Goal: Information Seeking & Learning: Compare options

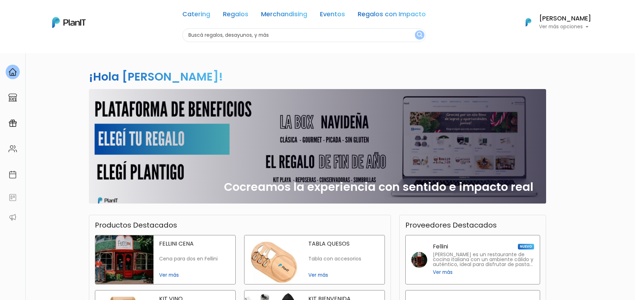
click at [232, 20] on div "Catering Regalos Merchandising Eventos Regalos con Impacto" at bounding box center [303, 15] width 243 height 25
click at [234, 14] on link "Regalos" at bounding box center [235, 15] width 25 height 8
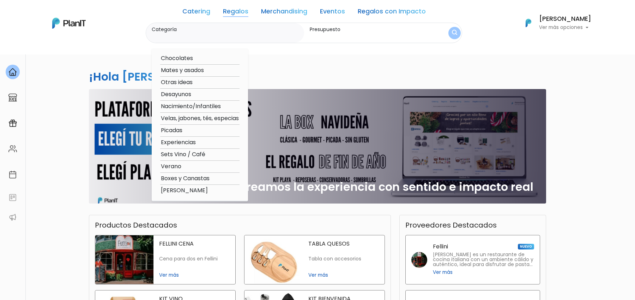
click at [298, 11] on link "Merchandising" at bounding box center [284, 12] width 46 height 8
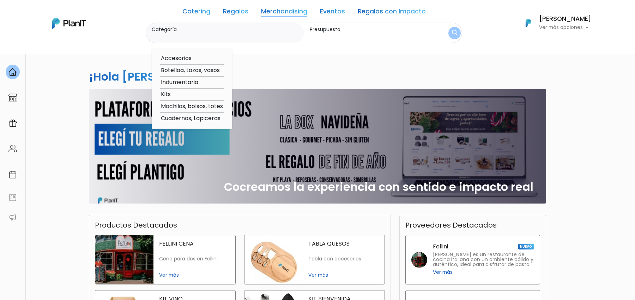
click at [182, 70] on option "Botellaa, tazas, vasos" at bounding box center [191, 70] width 63 height 9
type input "Botellaa, tazas, vasos"
type input "$0 - $1000"
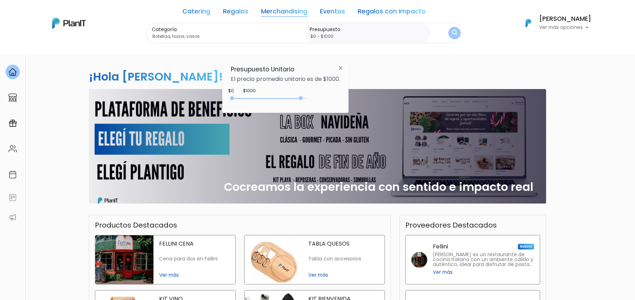
click at [302, 97] on div "0 : 4650 0 4650" at bounding box center [271, 99] width 74 height 7
click at [343, 67] on img at bounding box center [340, 67] width 13 height 13
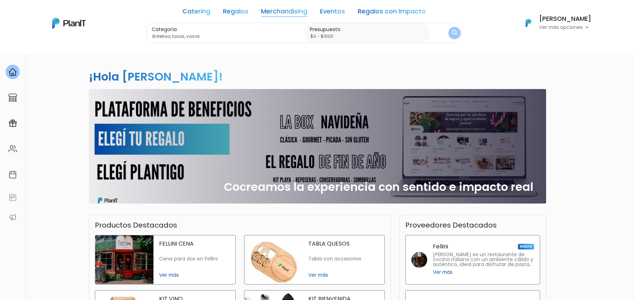
click at [452, 36] on img "submit" at bounding box center [455, 32] width 6 height 7
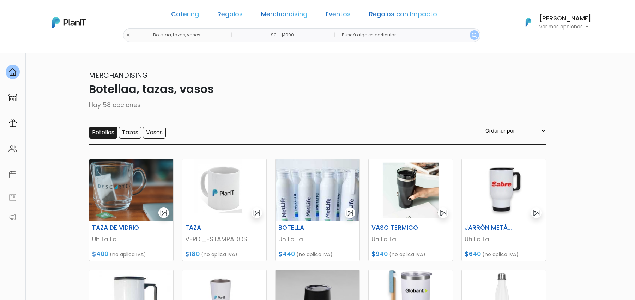
click at [105, 130] on input "Botellas" at bounding box center [103, 132] width 29 height 12
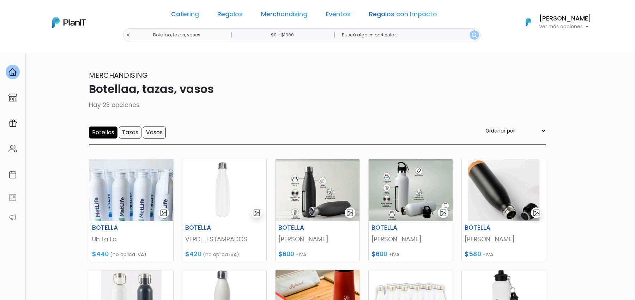
click at [115, 133] on input "Botellas" at bounding box center [103, 132] width 29 height 12
click at [155, 134] on form "Botellas Tazas Vasos" at bounding box center [127, 132] width 77 height 12
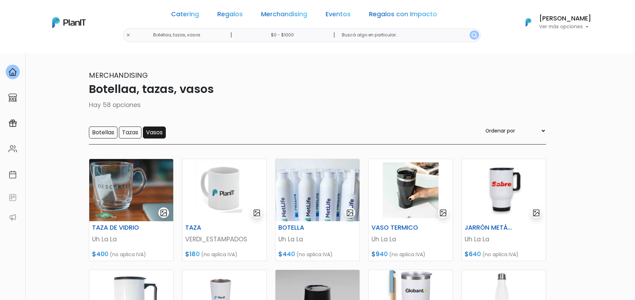
click at [157, 136] on input "Vasos" at bounding box center [154, 132] width 23 height 12
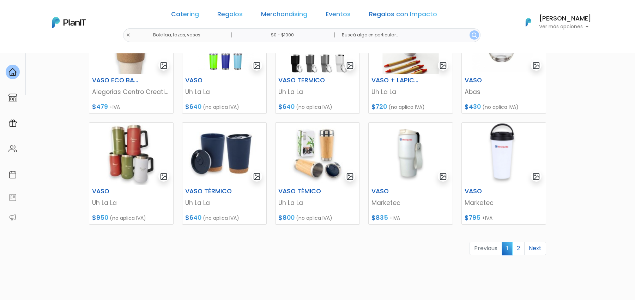
scroll to position [317, 0]
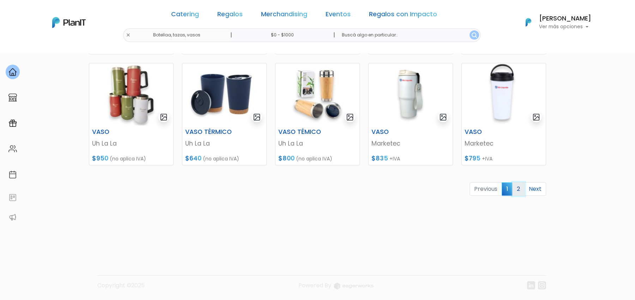
click at [523, 190] on link "2" at bounding box center [518, 188] width 12 height 13
